Goal: Find specific page/section: Find specific page/section

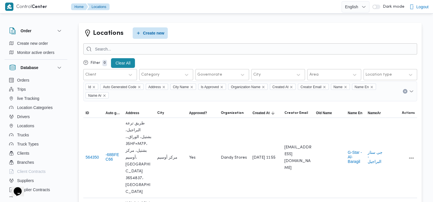
click at [127, 63] on button "Clear All" at bounding box center [123, 63] width 24 height 10
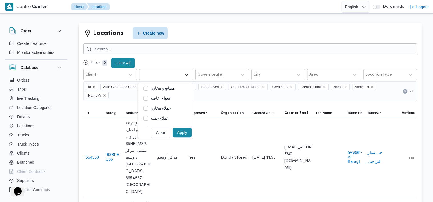
click at [186, 74] on icon at bounding box center [187, 75] width 6 height 6
click at [144, 93] on label "أسواق خاصة" at bounding box center [157, 91] width 28 height 7
click at [143, 102] on label "عملاء جملة" at bounding box center [155, 100] width 25 height 7
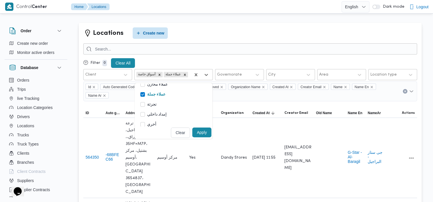
scroll to position [26, 0]
click at [143, 102] on label "تجزئة" at bounding box center [148, 102] width 16 height 7
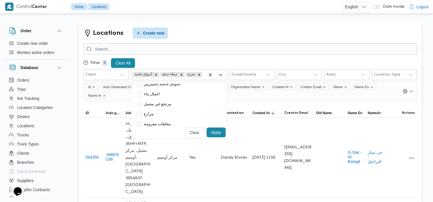
scroll to position [69, 0]
click at [140, 90] on label "أسواق خاصة إكسبرس" at bounding box center [159, 89] width 44 height 7
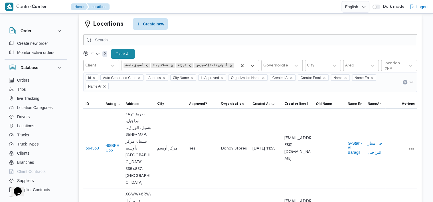
scroll to position [0, 0]
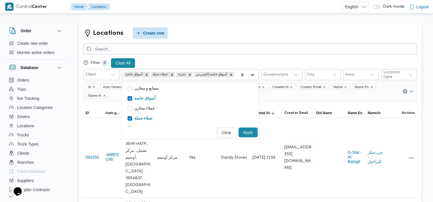
click at [252, 76] on icon at bounding box center [252, 75] width 6 height 6
click at [244, 133] on button "Apply" at bounding box center [247, 132] width 19 height 10
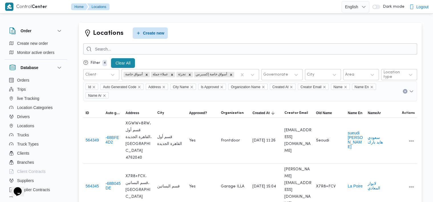
click at [232, 59] on div "Filter 4 Clear All" at bounding box center [249, 63] width 333 height 12
click at [411, 94] on div "Id Auto Generated Code Address City Name Is Approved Organization Name Created …" at bounding box center [249, 91] width 333 height 20
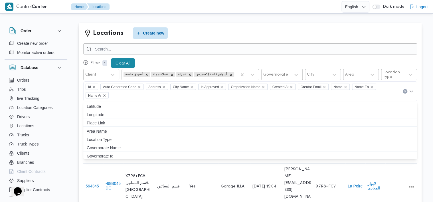
scroll to position [8, 0]
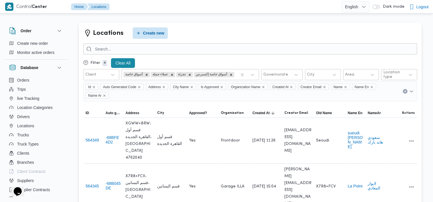
click at [249, 61] on div "Filter 4 Clear All" at bounding box center [249, 63] width 333 height 12
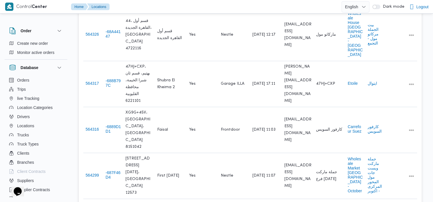
scroll to position [372, 0]
